Goal: Task Accomplishment & Management: Use online tool/utility

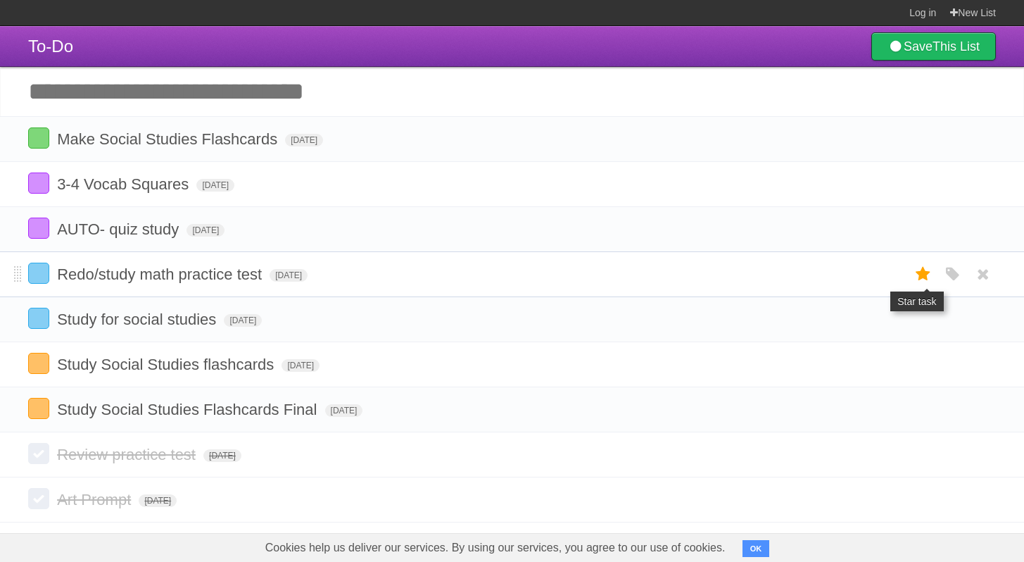
scroll to position [68, 0]
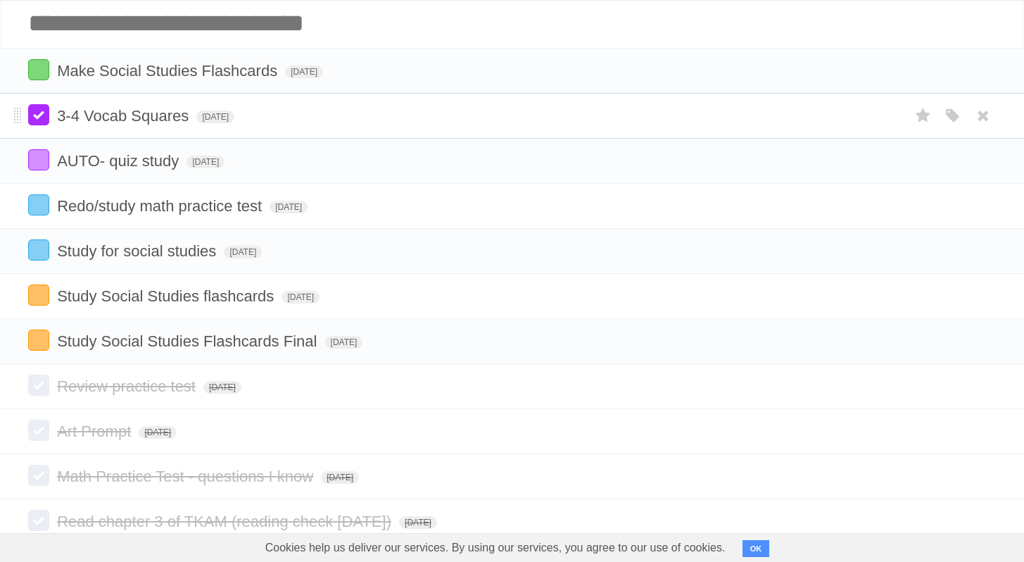
click at [39, 118] on label at bounding box center [38, 114] width 21 height 21
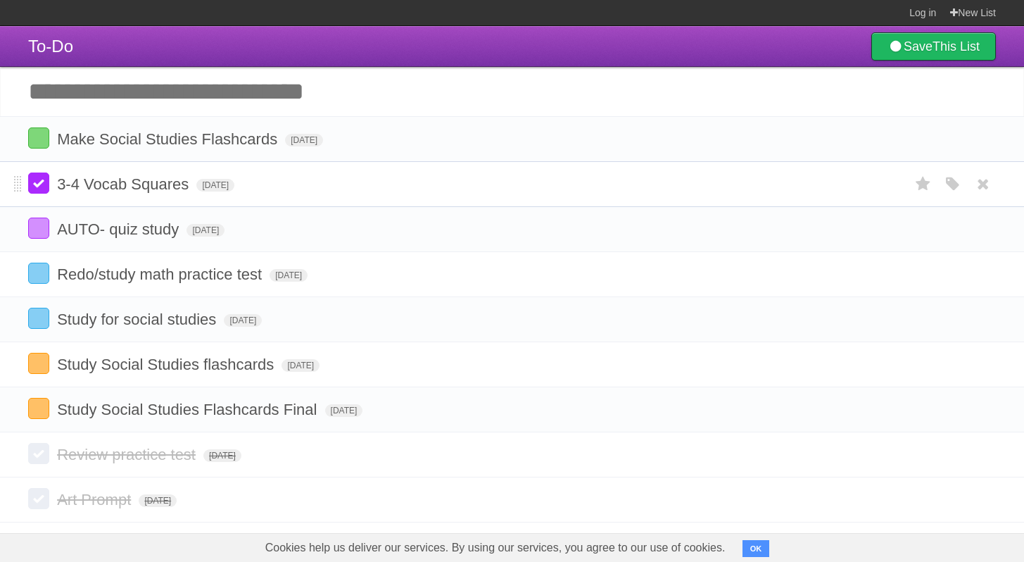
scroll to position [68, 0]
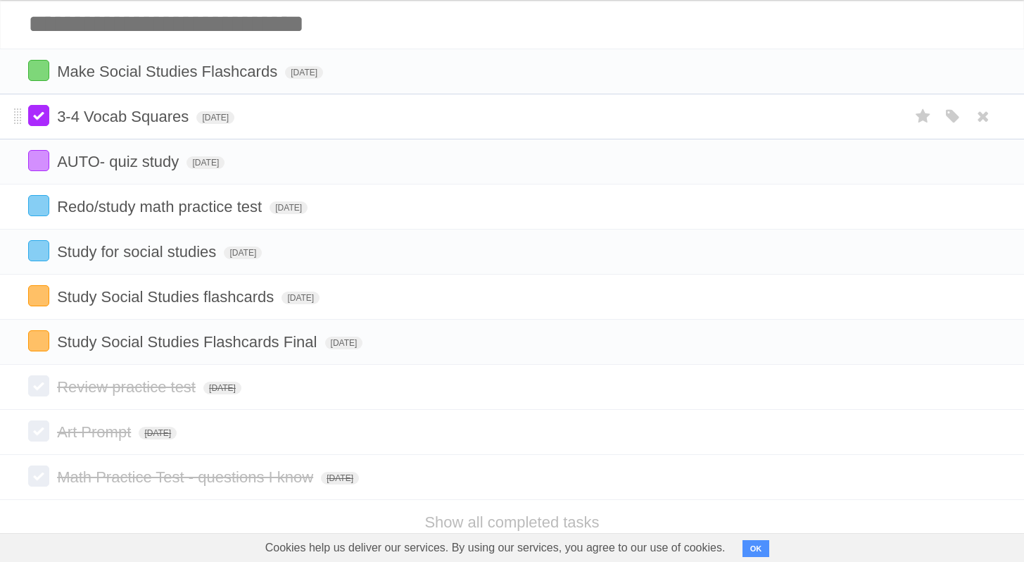
click at [37, 112] on label at bounding box center [38, 115] width 21 height 21
